Goal: Information Seeking & Learning: Learn about a topic

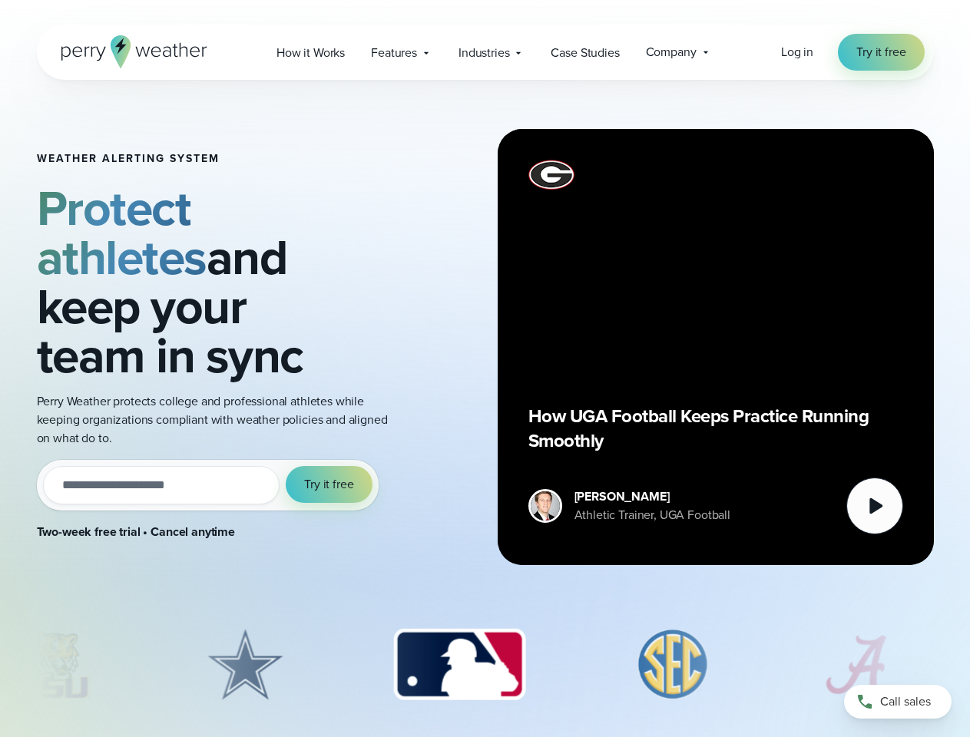
click at [485, 369] on div "Weather Alerting System Protect athletes and keep your team in sync Perry Weath…" at bounding box center [485, 347] width 897 height 535
click at [485, 52] on span "Industries" at bounding box center [483, 53] width 51 height 18
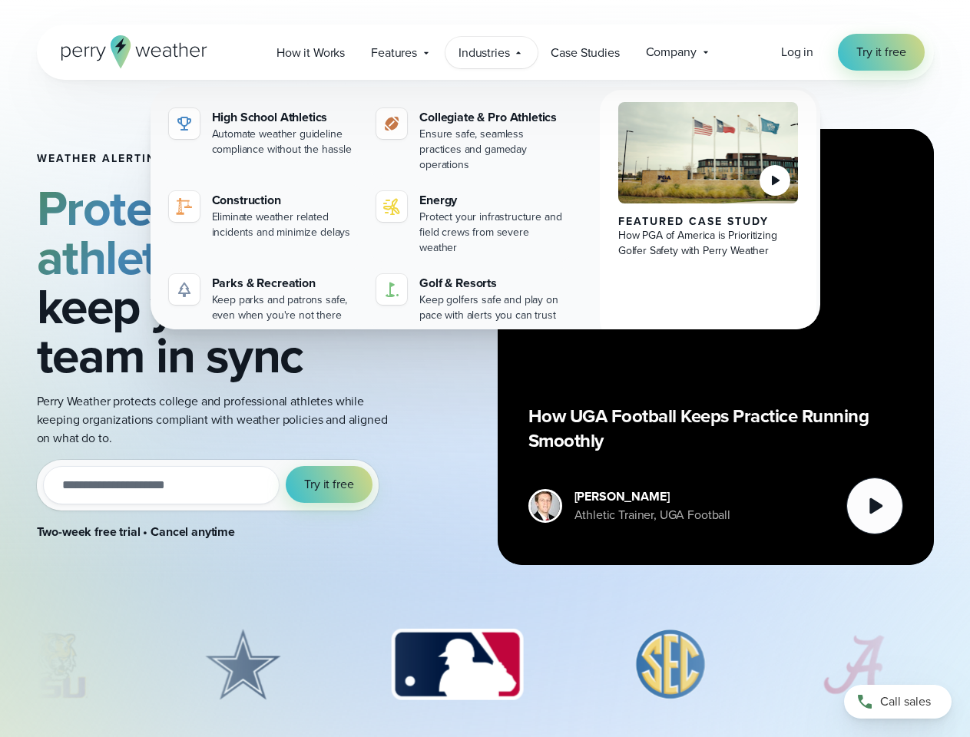
click at [207, 466] on input "email" at bounding box center [161, 485] width 237 height 38
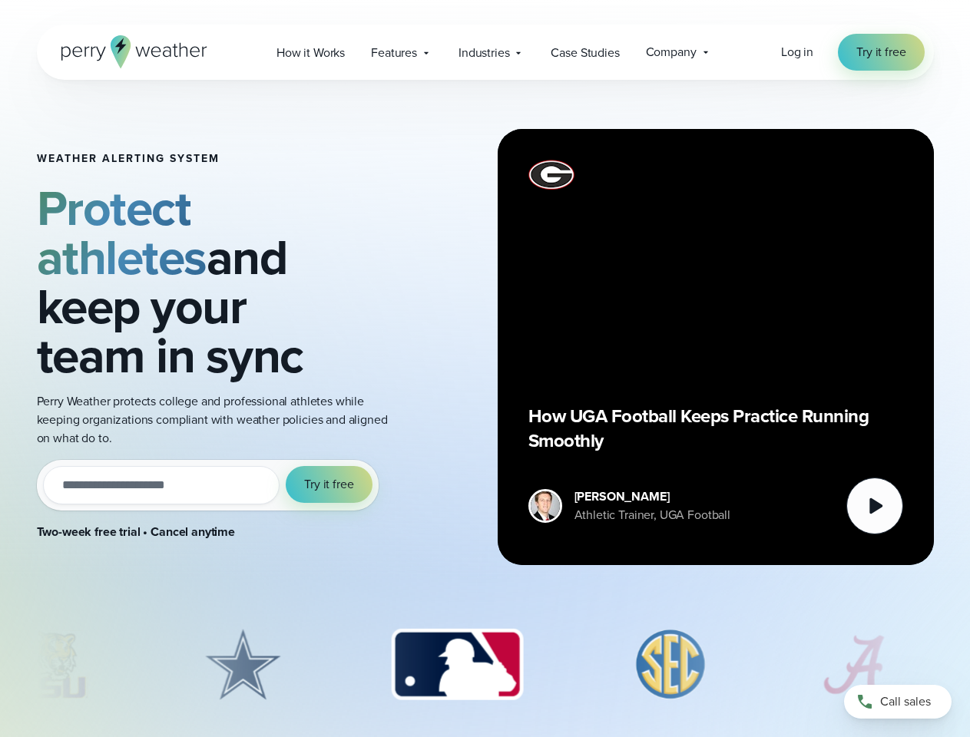
click at [329, 475] on span "Try it free" at bounding box center [328, 484] width 49 height 18
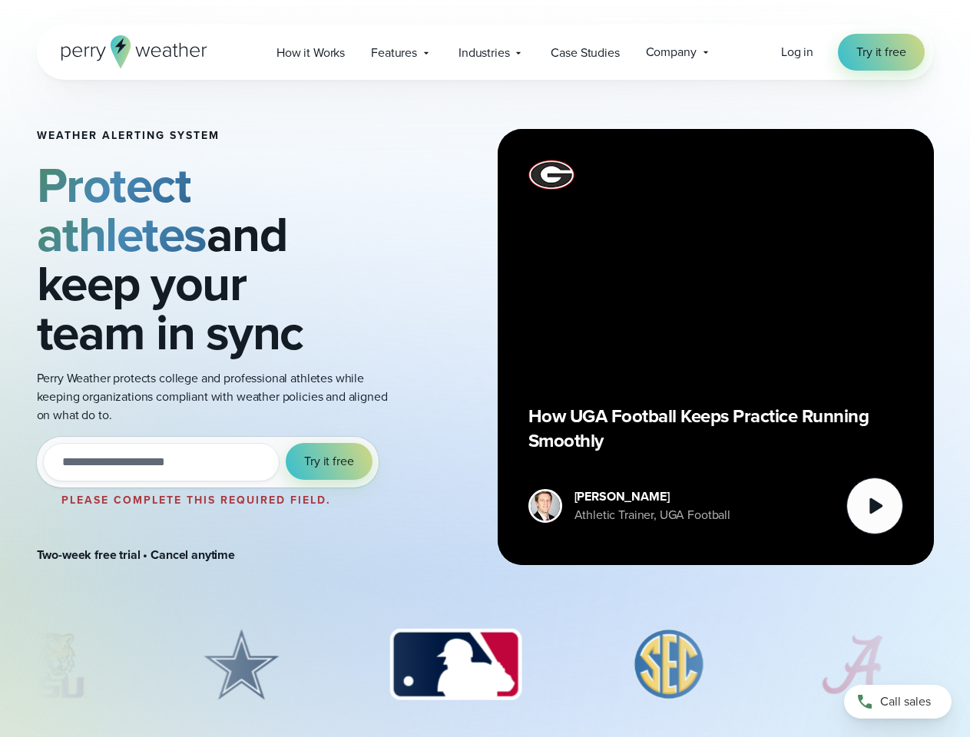
click at [716, 347] on div "How UGA Football Keeps Practice Running Smoothly" at bounding box center [715, 347] width 375 height 375
click at [875, 506] on icon at bounding box center [875, 506] width 13 height 16
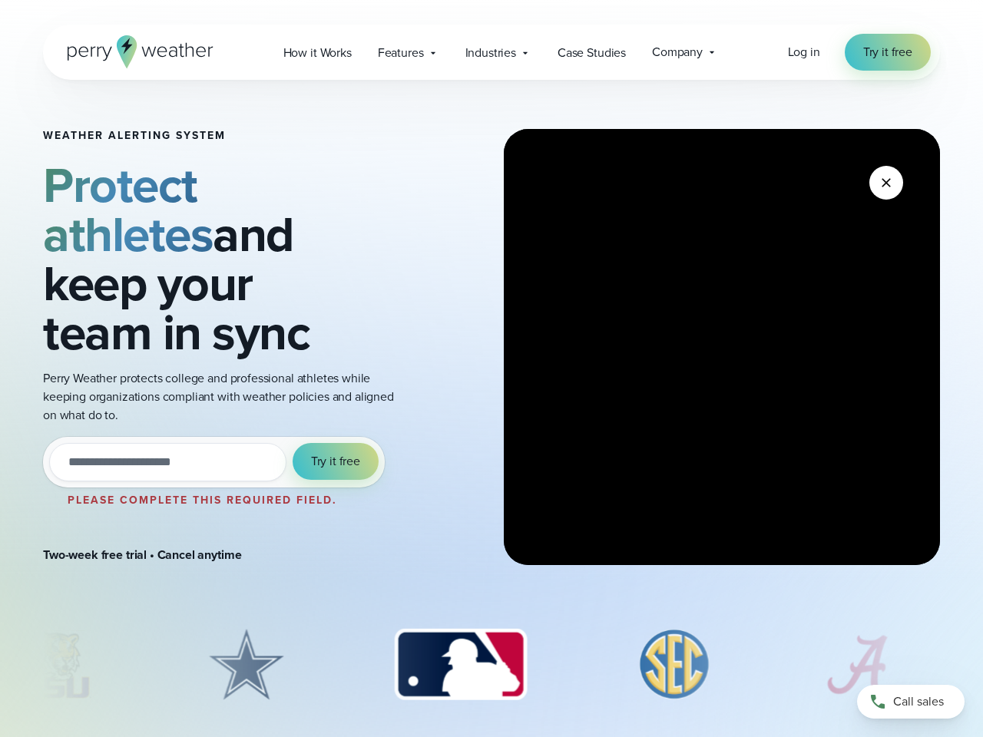
click at [485, 665] on img "3 of 8" at bounding box center [460, 665] width 162 height 77
click at [0, 665] on div at bounding box center [491, 669] width 983 height 84
